Goal: Transaction & Acquisition: Book appointment/travel/reservation

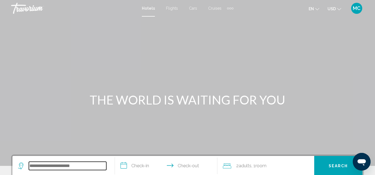
click at [89, 164] on input "Search widget" at bounding box center [67, 166] width 77 height 8
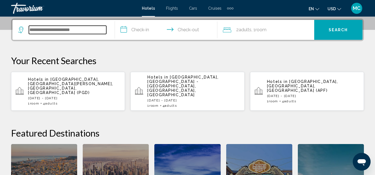
scroll to position [137, 0]
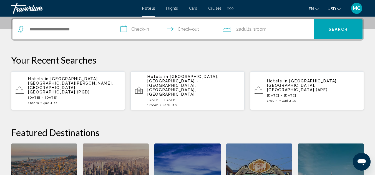
click at [64, 96] on p "[DATE] - [DATE]" at bounding box center [74, 98] width 92 height 4
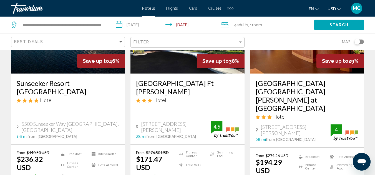
scroll to position [89, 0]
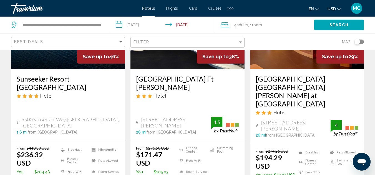
click at [237, 25] on span "Adults" at bounding box center [242, 25] width 12 height 4
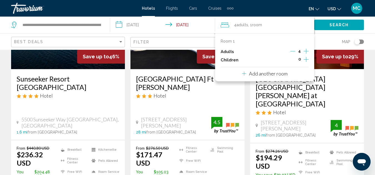
click at [304, 51] on icon "Increment adults" at bounding box center [305, 51] width 5 height 5
click at [328, 26] on button "Search" at bounding box center [339, 25] width 50 height 10
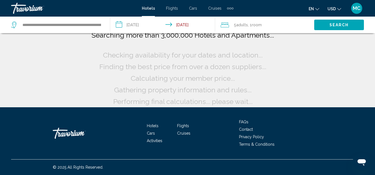
scroll to position [7, 0]
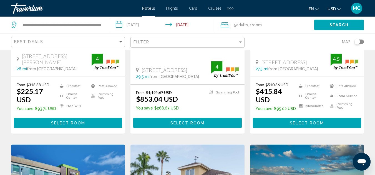
scroll to position [144, 0]
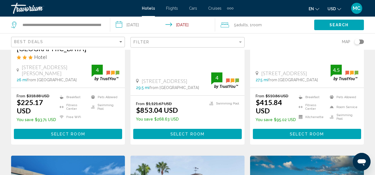
click at [247, 24] on span "Adults" at bounding box center [242, 25] width 12 height 4
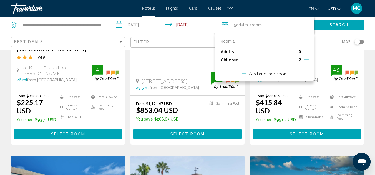
click at [292, 51] on icon "Decrement adults" at bounding box center [293, 51] width 5 height 5
click at [292, 51] on icon "Decrement adults" at bounding box center [292, 51] width 5 height 5
click at [292, 51] on icon "Decrement adults" at bounding box center [293, 51] width 5 height 5
click at [306, 59] on icon "Increment children" at bounding box center [305, 59] width 5 height 5
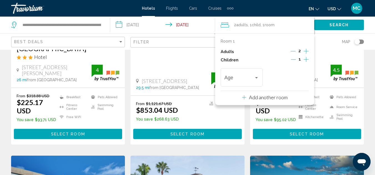
click at [306, 59] on icon "Increment children" at bounding box center [305, 59] width 5 height 5
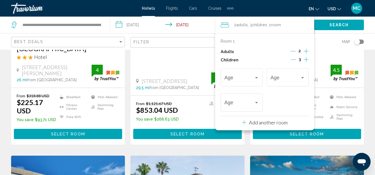
click at [292, 59] on icon "Decrement children" at bounding box center [293, 59] width 5 height 5
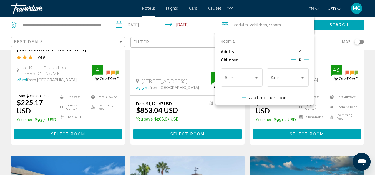
click at [292, 59] on icon "Decrement children" at bounding box center [292, 59] width 5 height 5
click at [292, 59] on icon "Decrement children" at bounding box center [293, 59] width 5 height 5
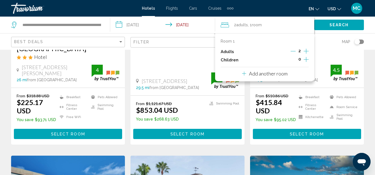
click at [280, 75] on p "Add another room" at bounding box center [268, 74] width 39 height 6
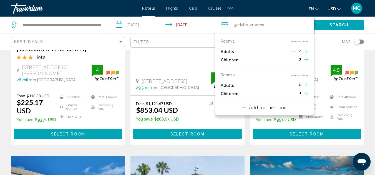
click at [304, 55] on icon "Increment adults" at bounding box center [305, 51] width 5 height 7
click at [309, 29] on div "5 Adult Adults , 2 Room rooms" at bounding box center [266, 25] width 93 height 17
click at [324, 27] on button "Search" at bounding box center [339, 25] width 50 height 10
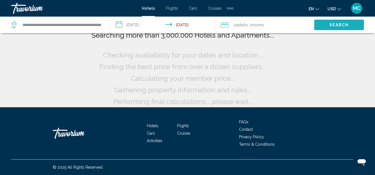
scroll to position [7, 0]
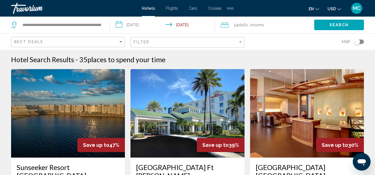
click at [74, 104] on img "Main content" at bounding box center [68, 113] width 114 height 89
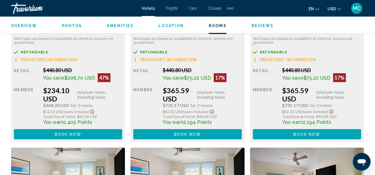
scroll to position [973, 0]
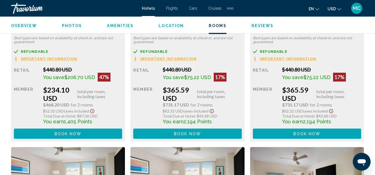
click at [77, 134] on span "Book now" at bounding box center [68, 134] width 27 height 4
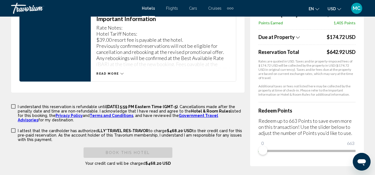
scroll to position [861, 0]
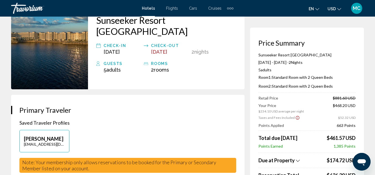
scroll to position [0, 0]
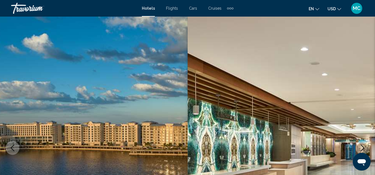
scroll to position [60, 0]
